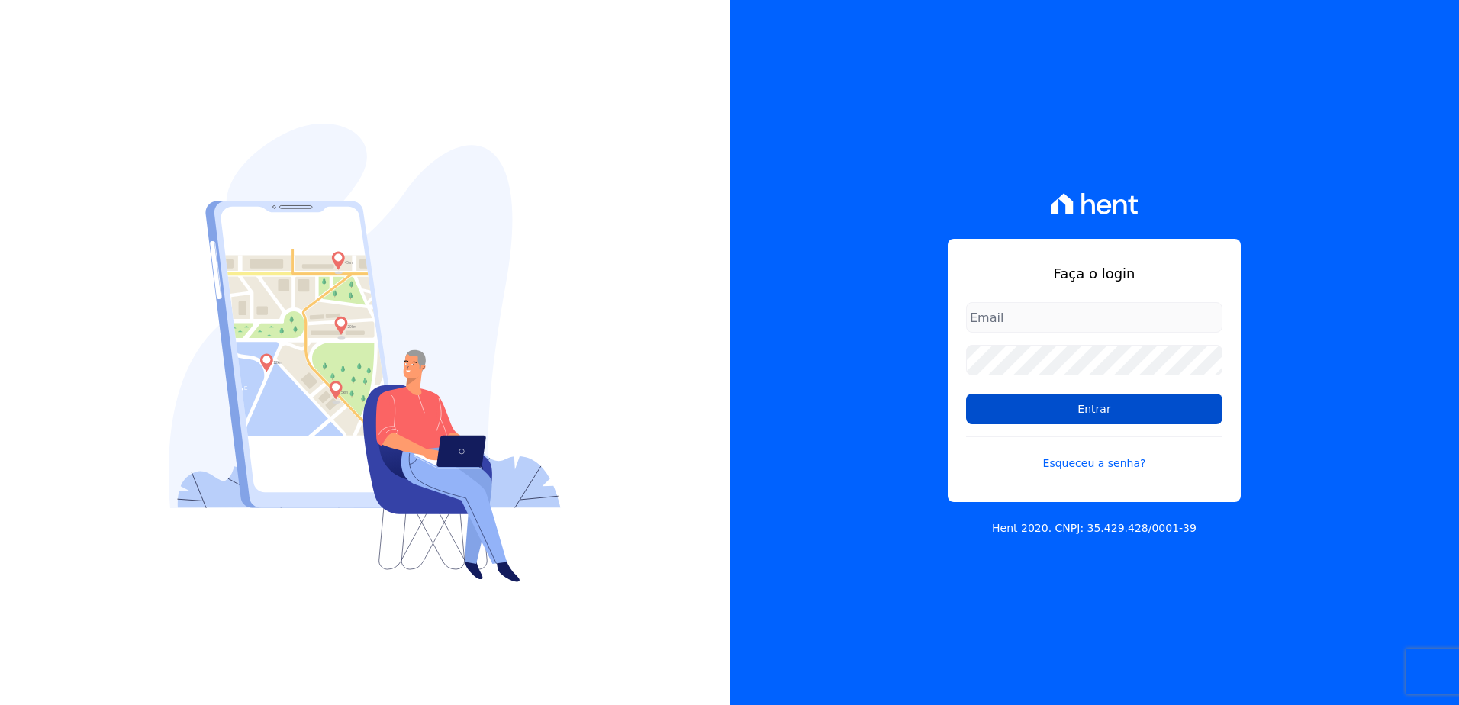
type input "[PERSON_NAME][EMAIL_ADDRESS][DOMAIN_NAME]"
click at [1085, 402] on input "Entrar" at bounding box center [1094, 409] width 256 height 31
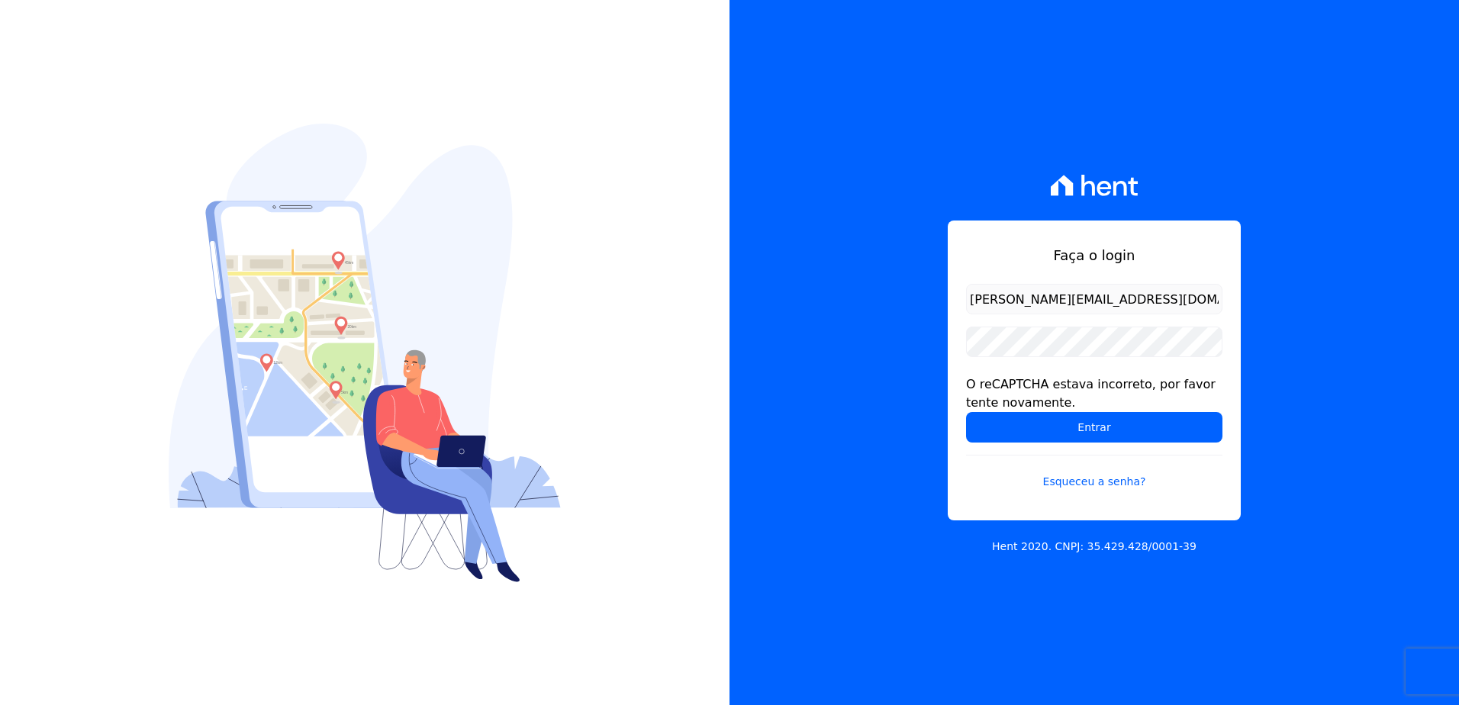
drag, startPoint x: 1226, startPoint y: 342, endPoint x: 1215, endPoint y: 342, distance: 11.4
click at [1224, 342] on div "Faça o login [PERSON_NAME][EMAIL_ADDRESS][DOMAIN_NAME] O reCAPTCHA estava incor…" at bounding box center [1094, 371] width 293 height 300
click at [1210, 317] on form "[PERSON_NAME][EMAIL_ADDRESS][DOMAIN_NAME] O reCAPTCHA estava incorreto, por fav…" at bounding box center [1094, 396] width 256 height 224
click at [1200, 300] on input "[PERSON_NAME][EMAIL_ADDRESS][DOMAIN_NAME]" at bounding box center [1094, 299] width 256 height 31
click at [1216, 297] on input "[PERSON_NAME][EMAIL_ADDRESS][DOMAIN_NAME]" at bounding box center [1094, 299] width 256 height 31
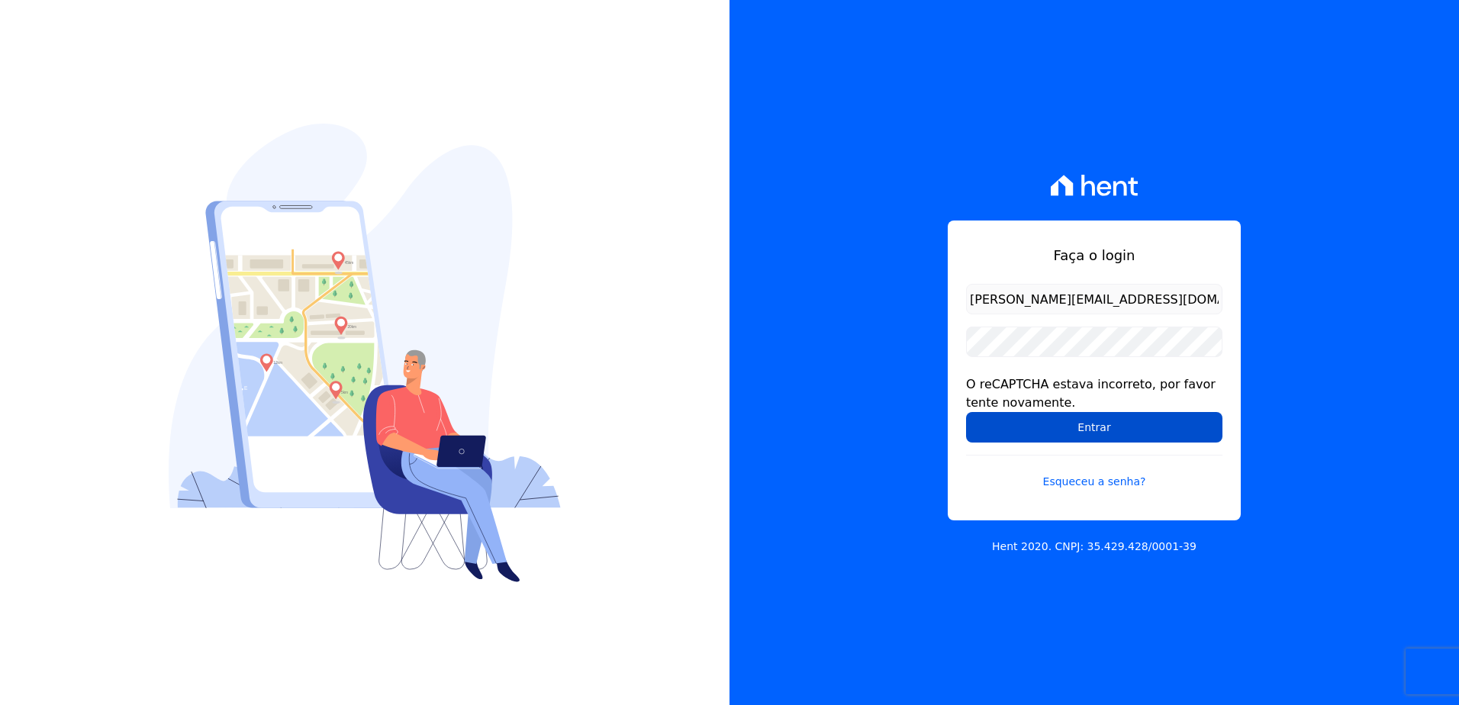
click at [1081, 429] on input "Entrar" at bounding box center [1094, 427] width 256 height 31
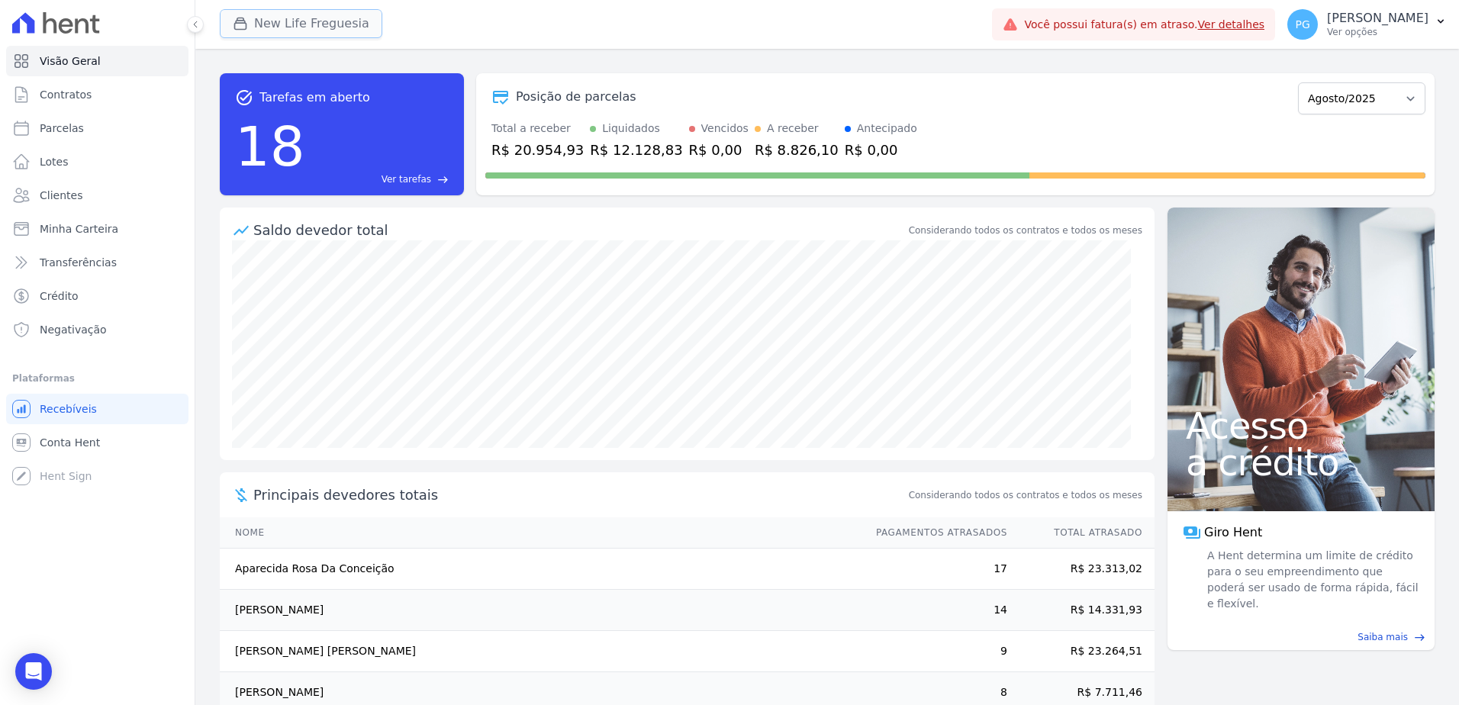
click at [316, 32] on button "New Life Freguesia" at bounding box center [301, 23] width 163 height 29
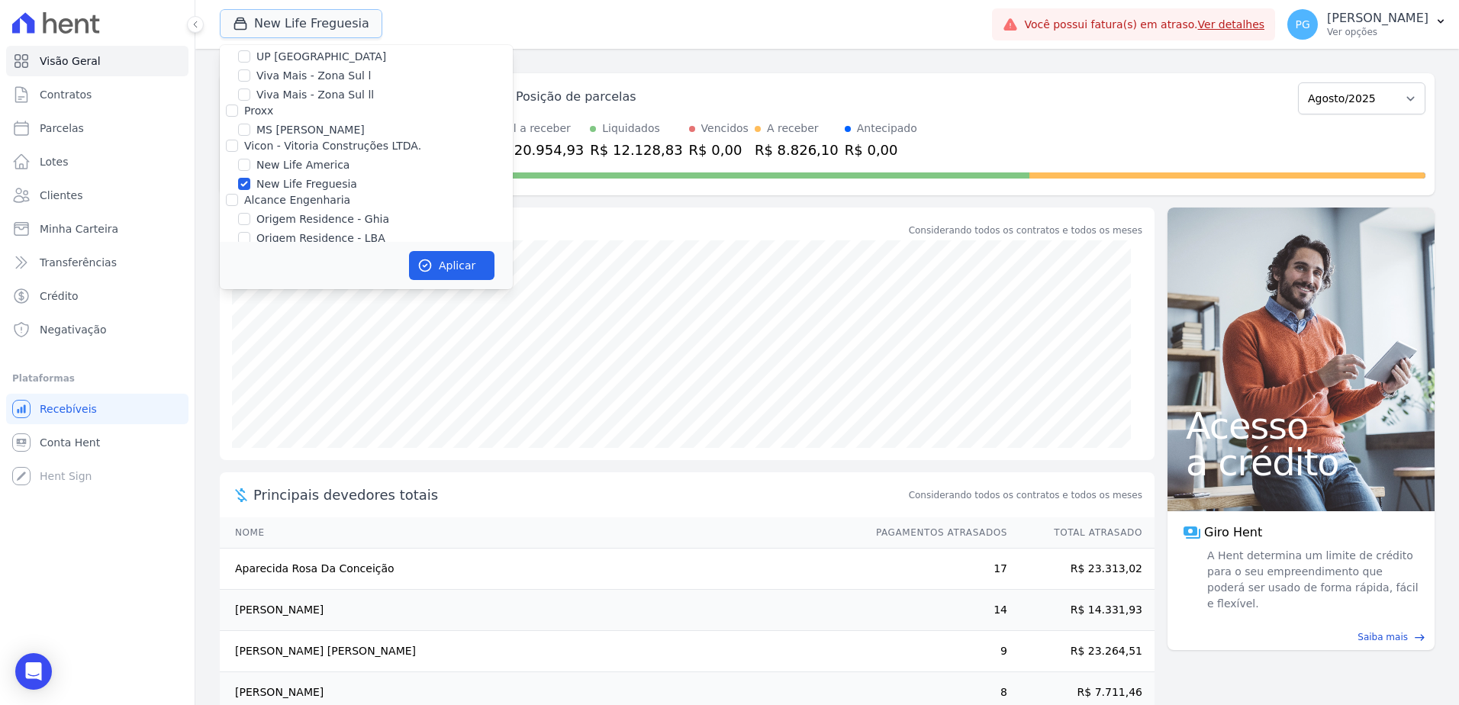
scroll to position [916, 0]
click at [286, 177] on label "New Life Freguesia" at bounding box center [306, 185] width 101 height 16
click at [250, 179] on input "New Life Freguesia" at bounding box center [244, 185] width 12 height 12
checkbox input "false"
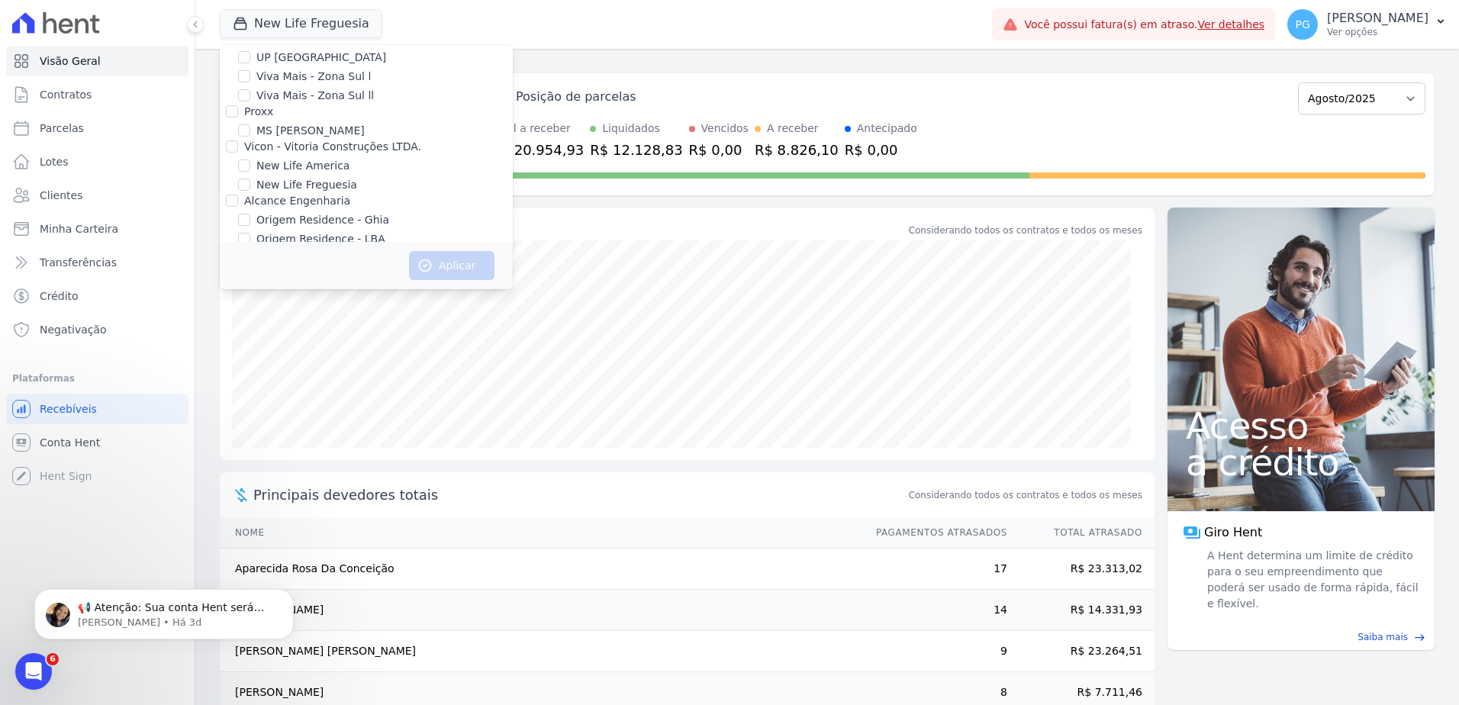
scroll to position [0, 0]
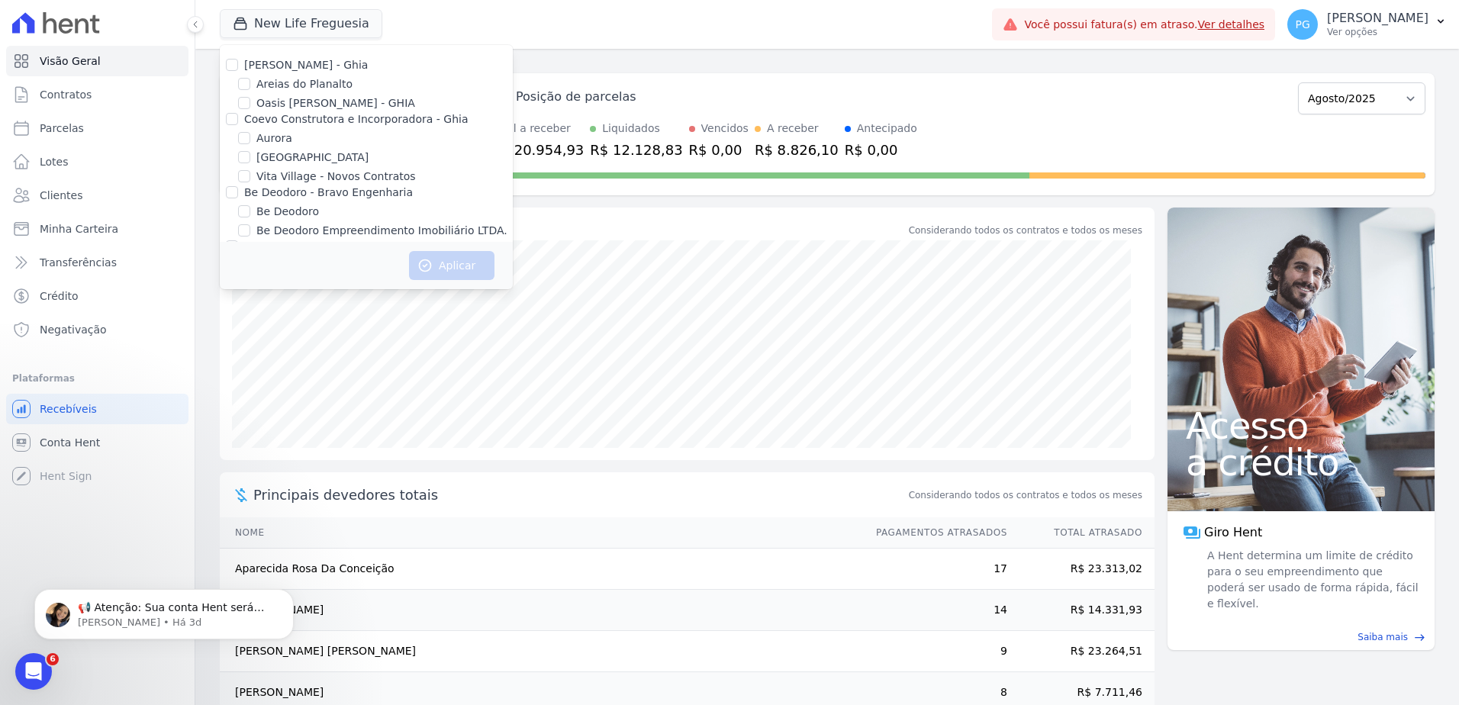
drag, startPoint x: 401, startPoint y: 109, endPoint x: 393, endPoint y: 116, distance: 10.3
click at [401, 109] on label "Oasis Celina Guimaraes - GHIA" at bounding box center [335, 103] width 159 height 16
click at [250, 109] on input "Oasis Celina Guimaraes - GHIA" at bounding box center [244, 103] width 12 height 12
checkbox input "true"
click at [438, 271] on button "Aplicar" at bounding box center [451, 265] width 85 height 29
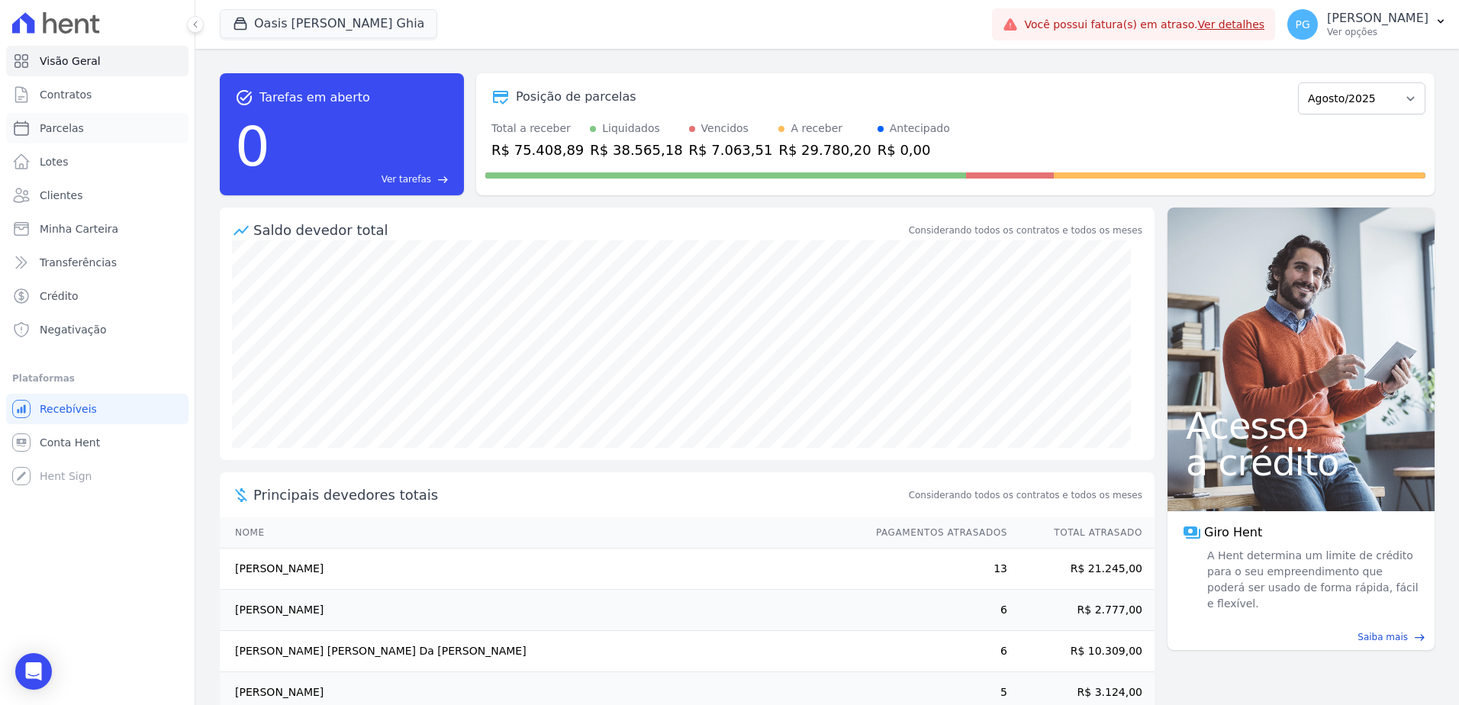
click at [71, 126] on span "Parcelas" at bounding box center [62, 128] width 44 height 15
select select
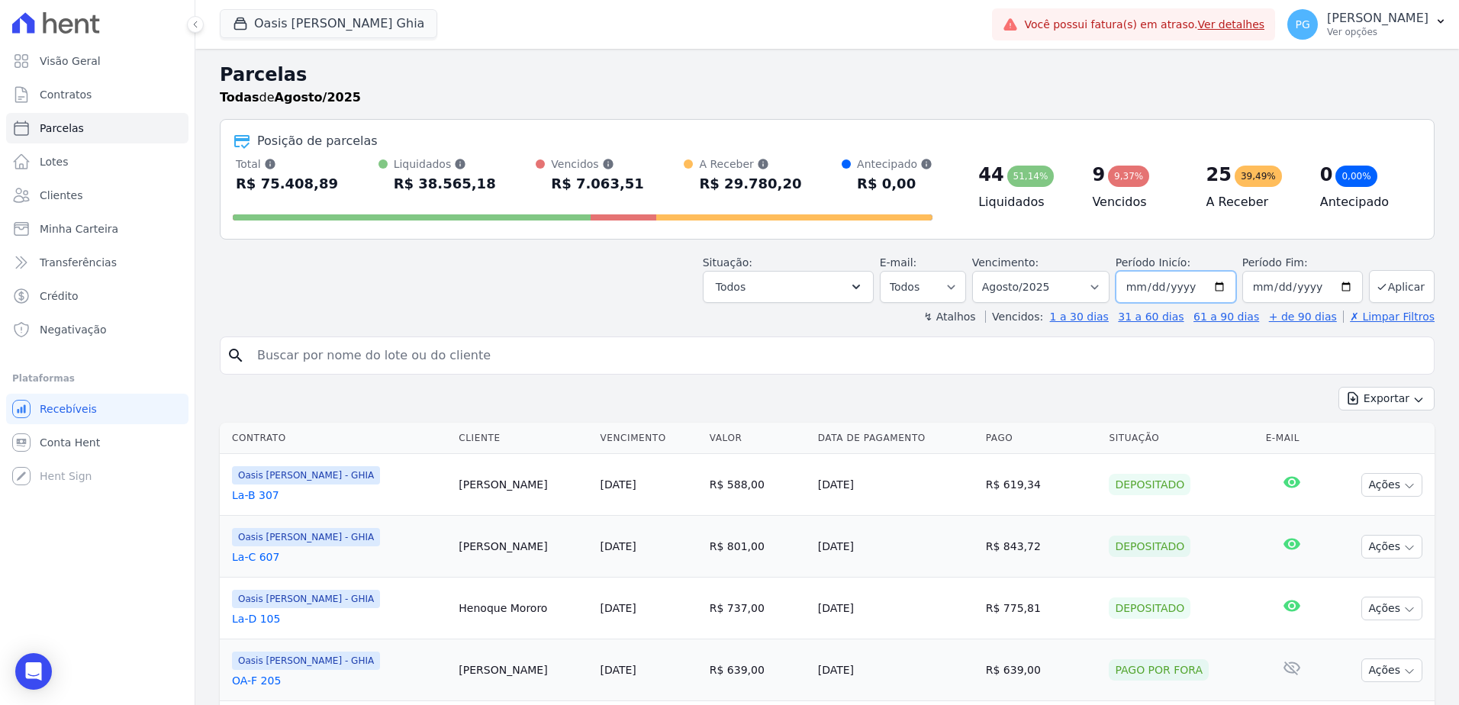
click at [1203, 285] on input "2025-08-01" at bounding box center [1176, 287] width 121 height 32
click at [1222, 284] on input "2025-08-01" at bounding box center [1176, 287] width 121 height 32
click at [1210, 292] on input "2025-08-28" at bounding box center [1176, 287] width 121 height 32
type input "2025-08-29"
click at [1390, 287] on button "Aplicar" at bounding box center [1402, 286] width 66 height 33
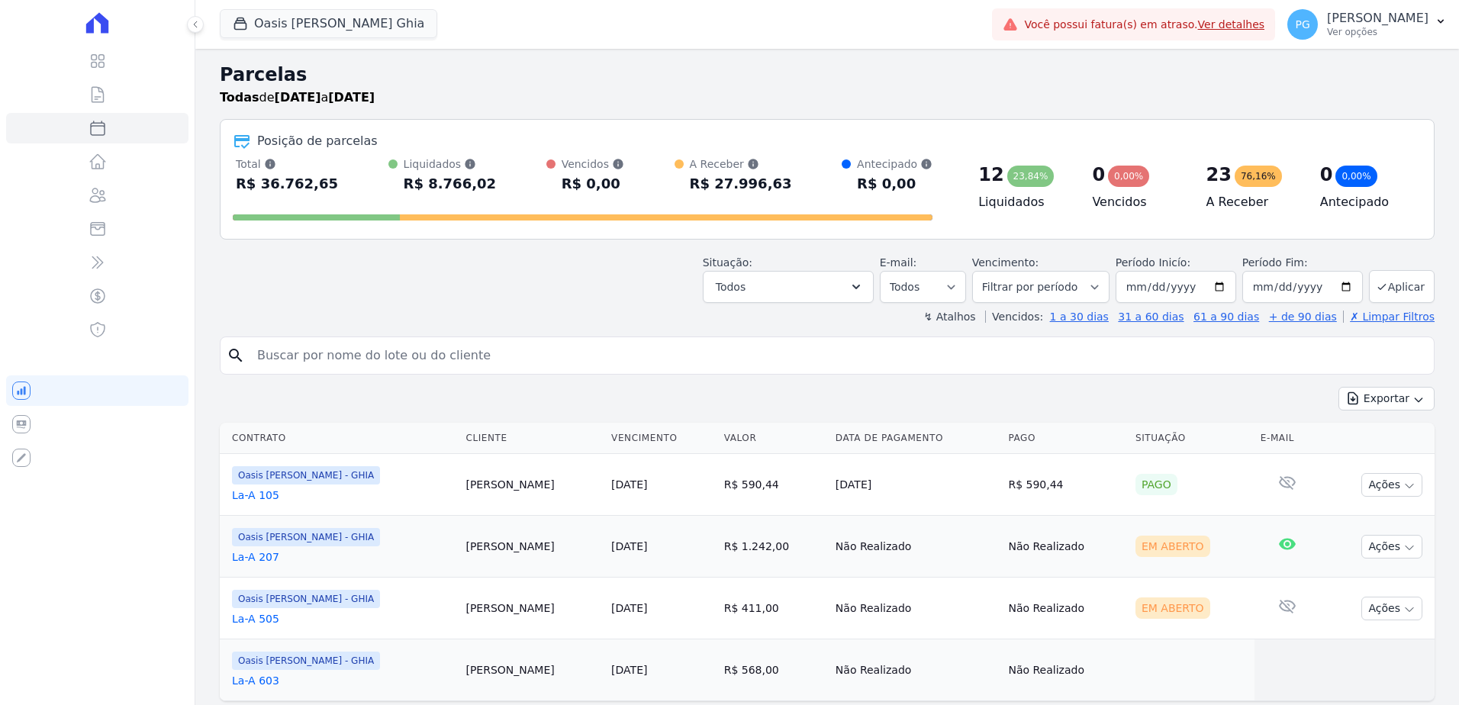
select select
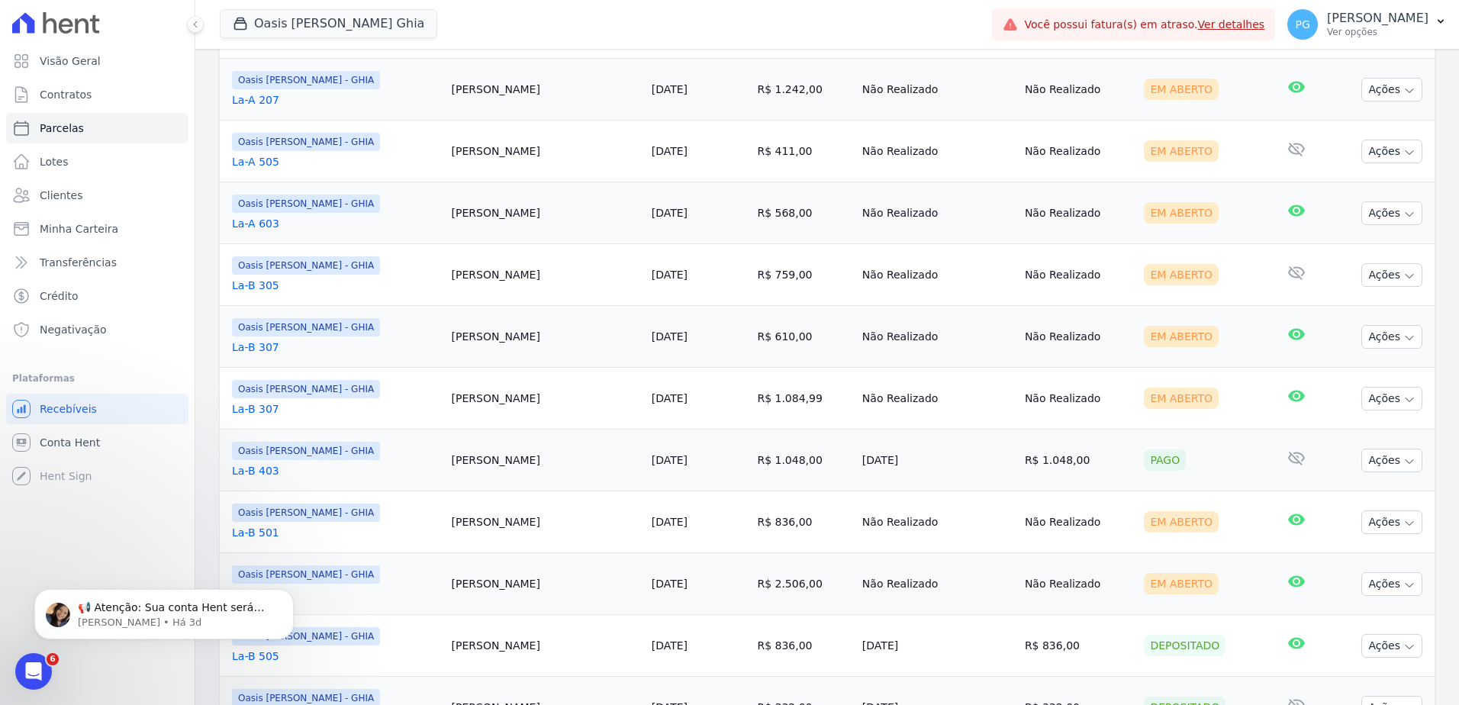
scroll to position [445, 0]
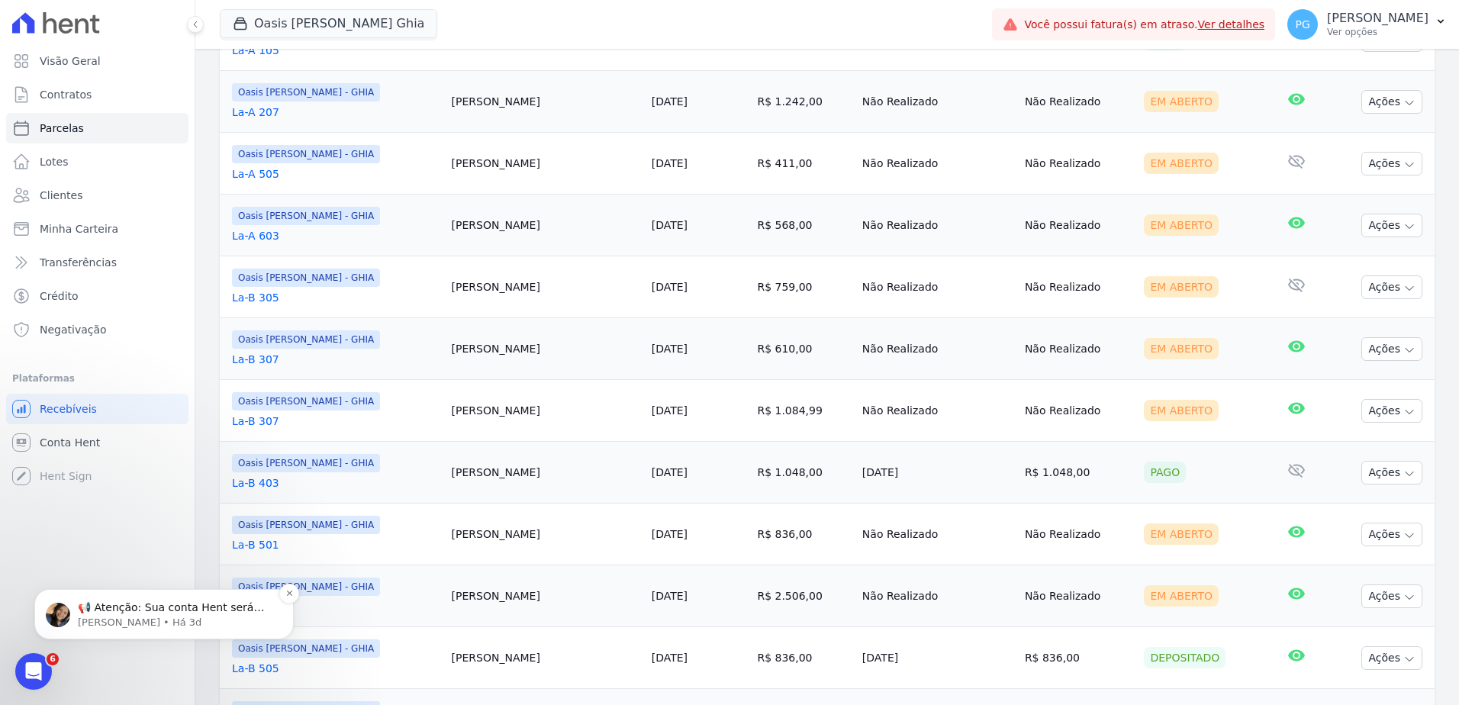
click at [177, 619] on p "Adriane • Há 3d" at bounding box center [176, 623] width 197 height 14
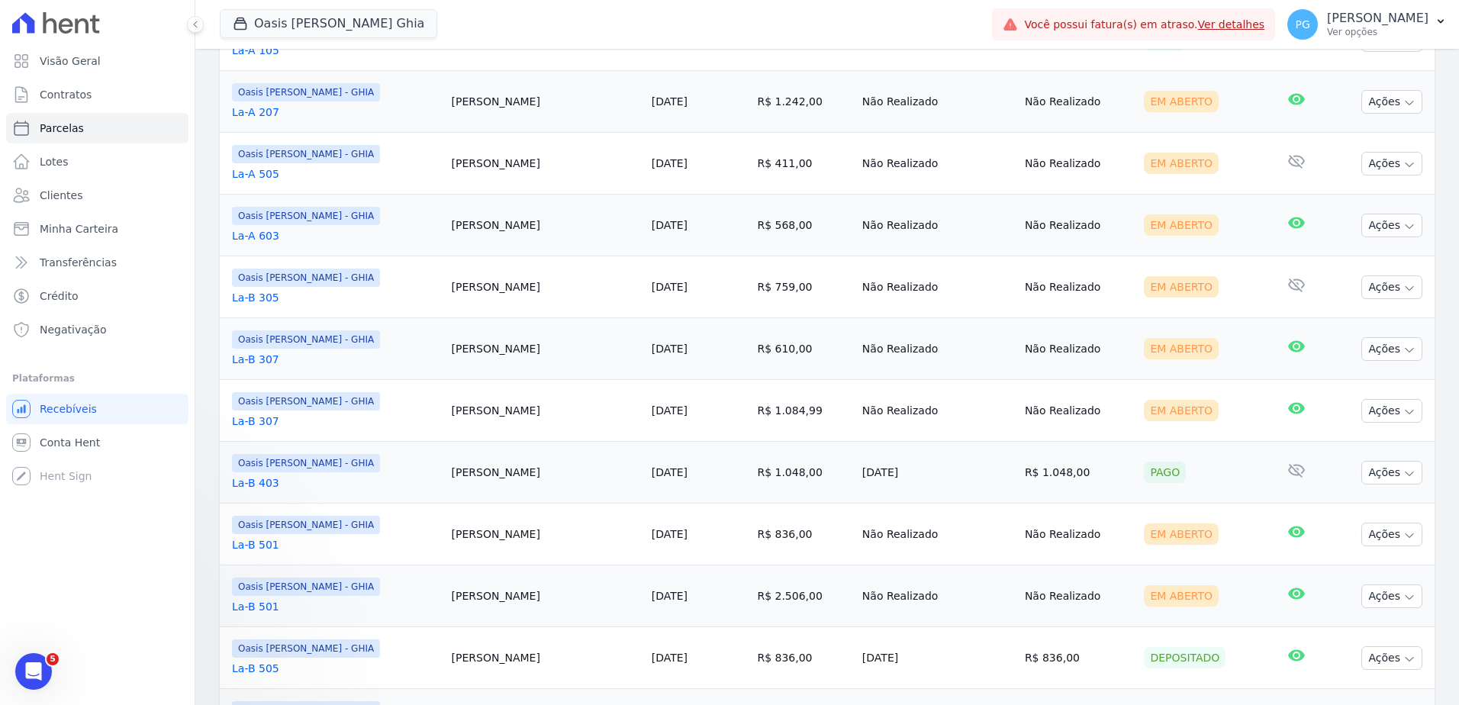
scroll to position [129, 0]
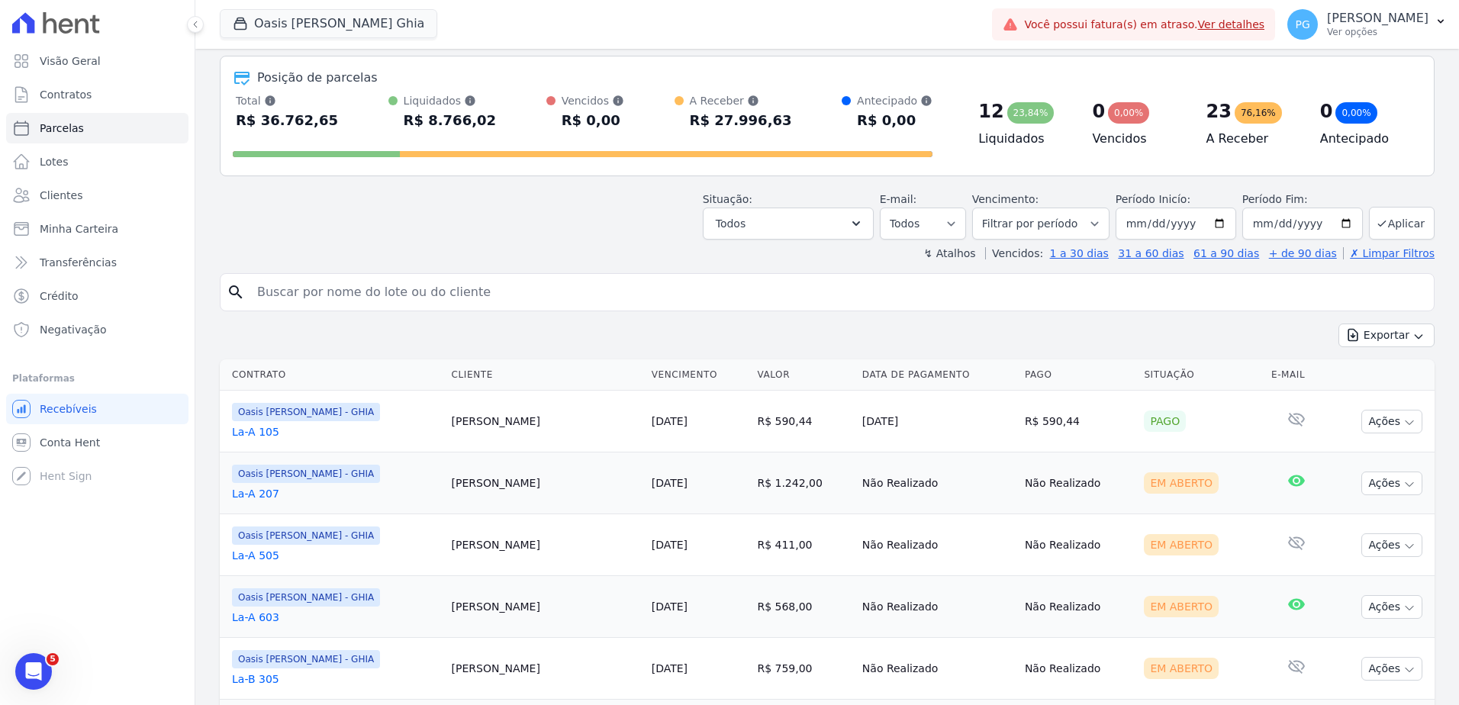
click at [882, 302] on input "search" at bounding box center [838, 292] width 1180 height 31
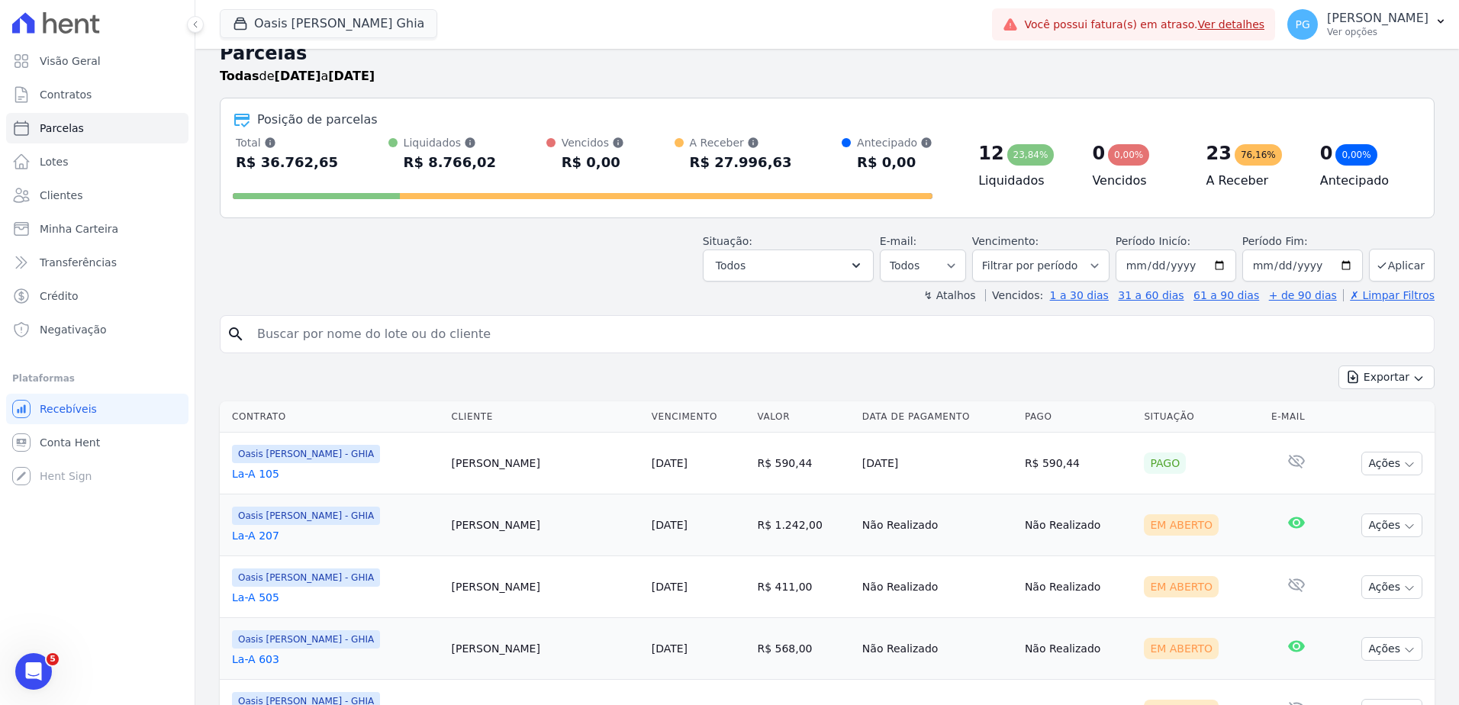
scroll to position [0, 0]
